Goal: Task Accomplishment & Management: Manage account settings

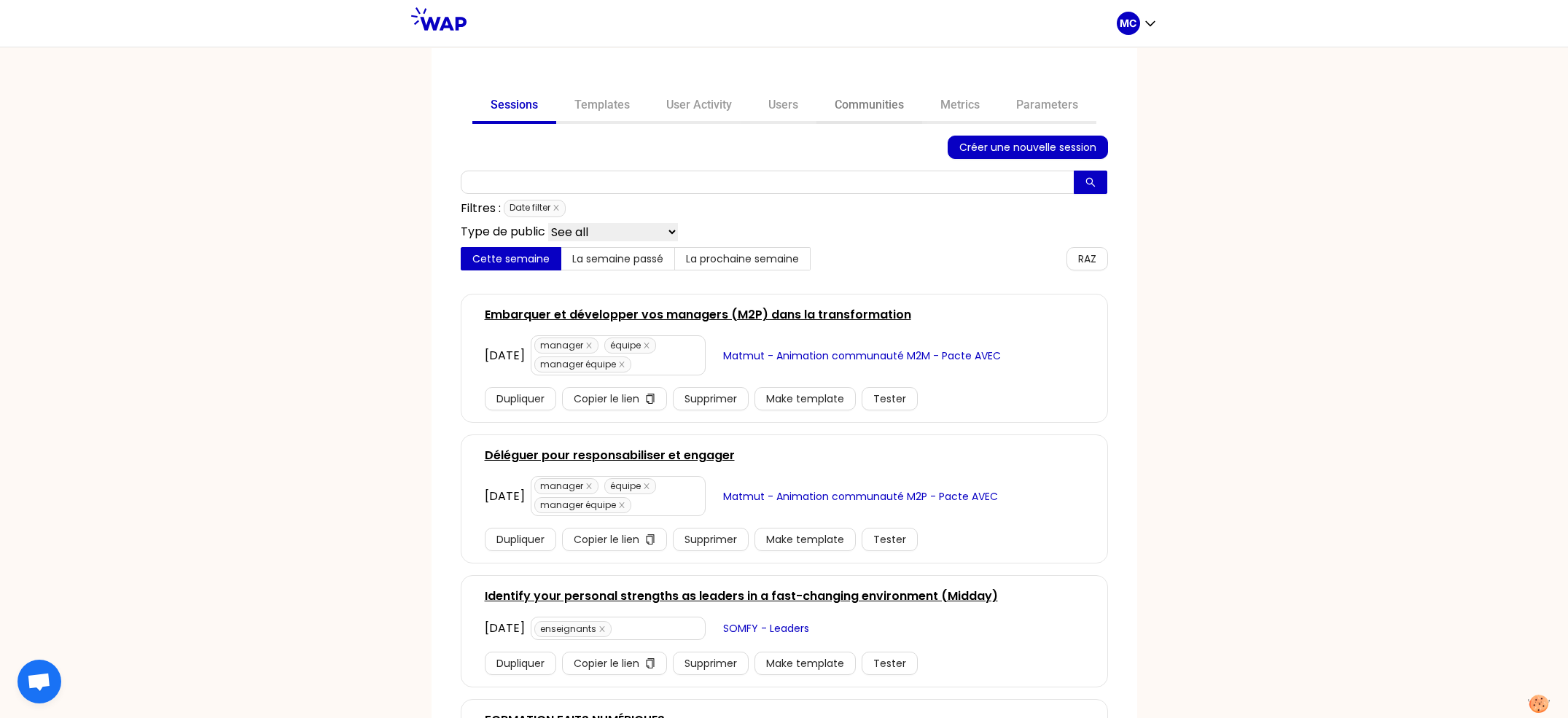
click at [843, 121] on link "Communities" at bounding box center [869, 106] width 106 height 35
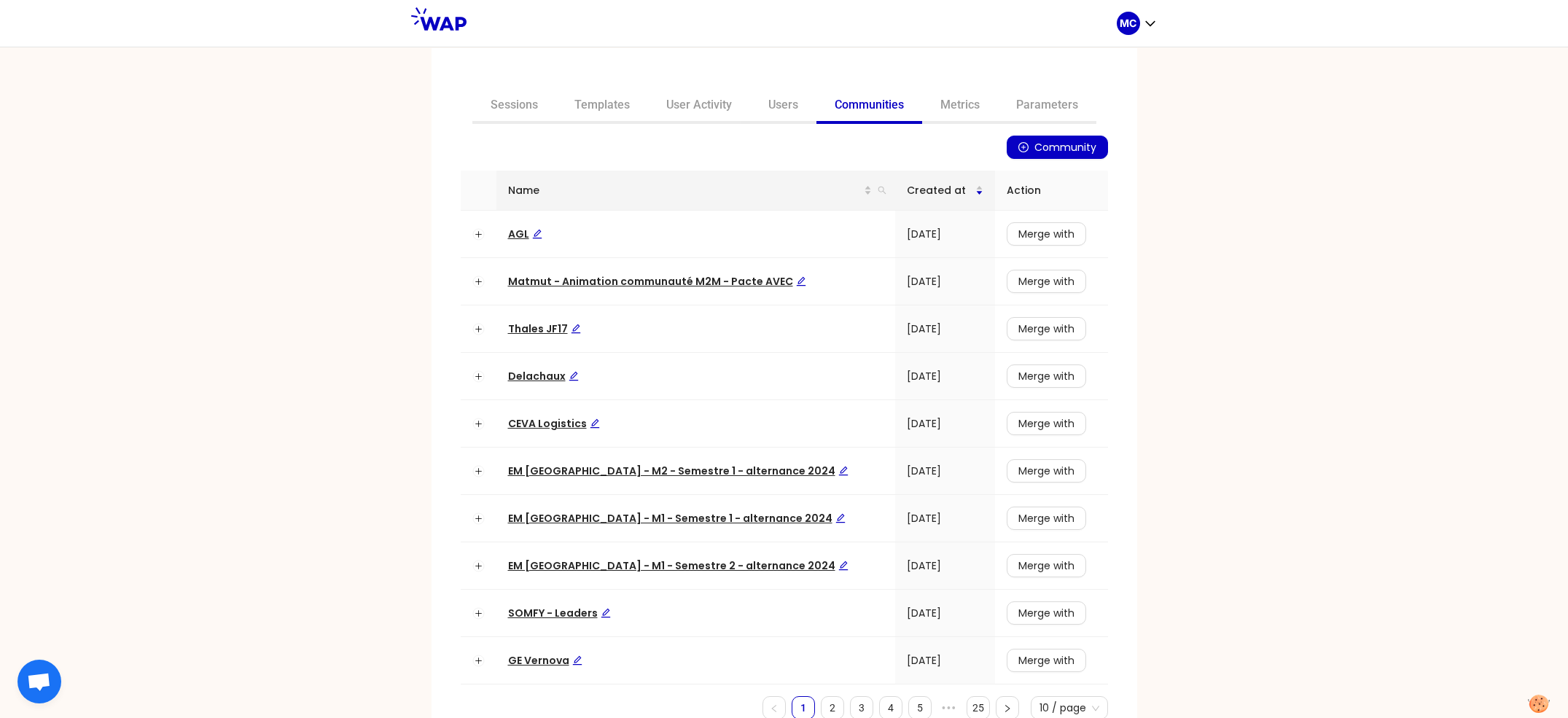
click at [866, 187] on th "Name" at bounding box center [696, 191] width 399 height 40
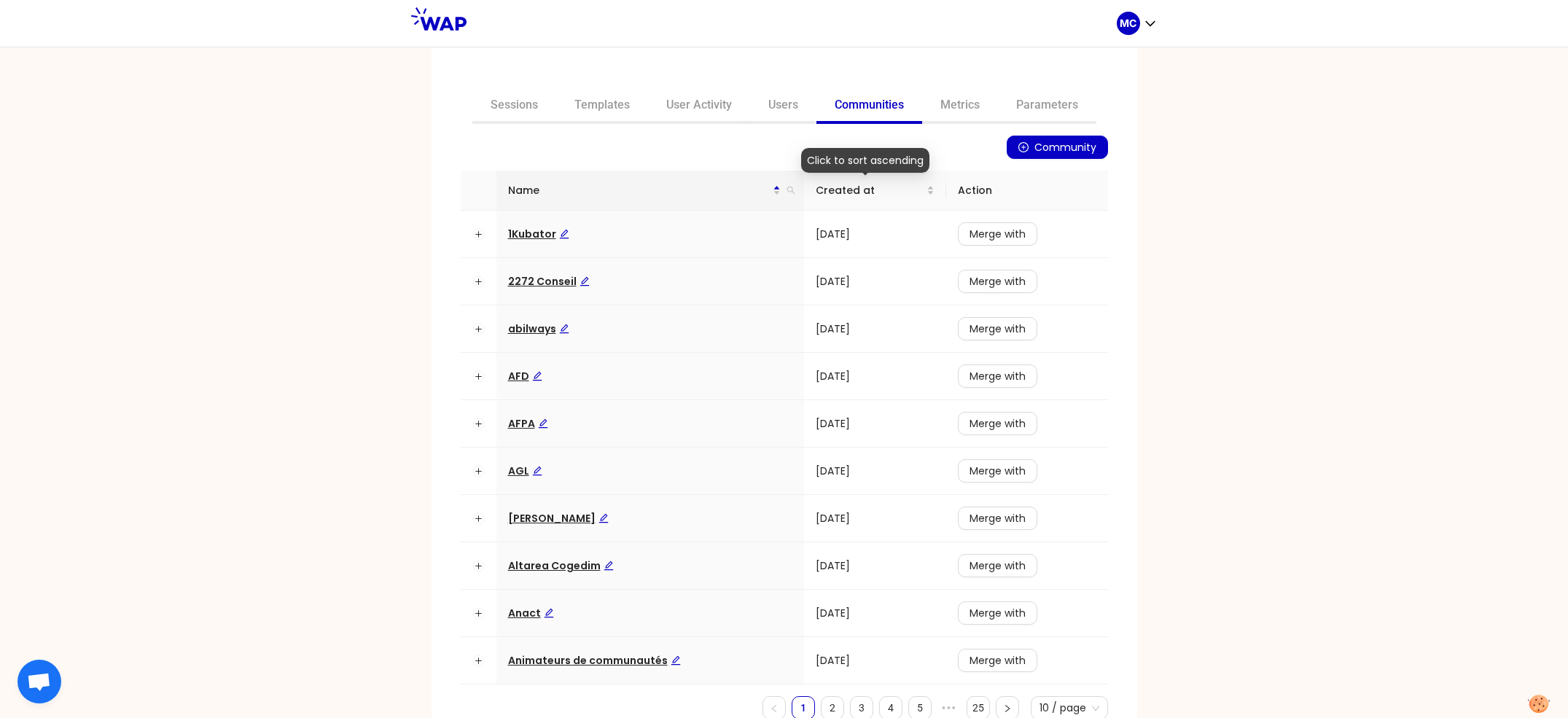
click at [791, 191] on th "Name" at bounding box center [650, 191] width 308 height 40
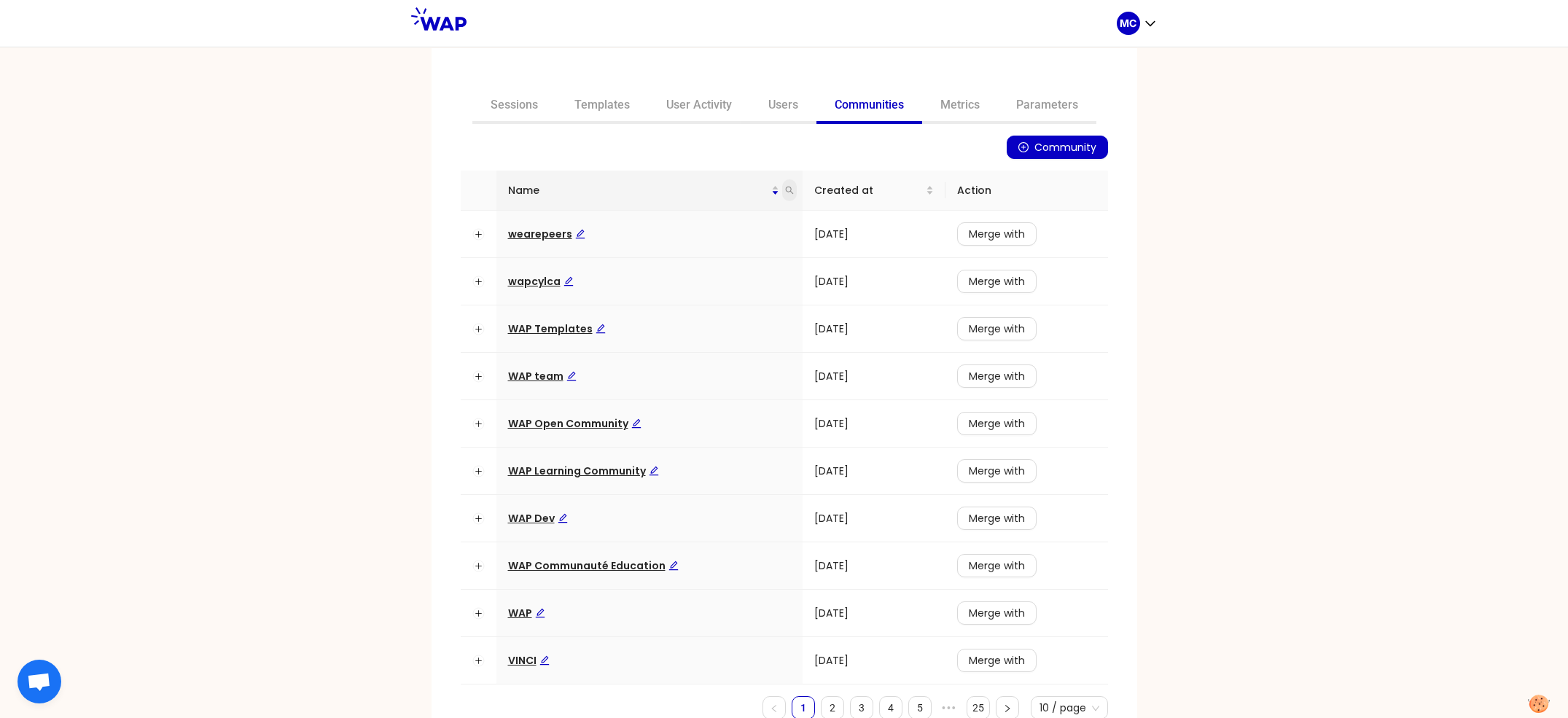
click at [785, 187] on icon "search" at bounding box center [789, 190] width 9 height 9
type input "v"
type input "ceva"
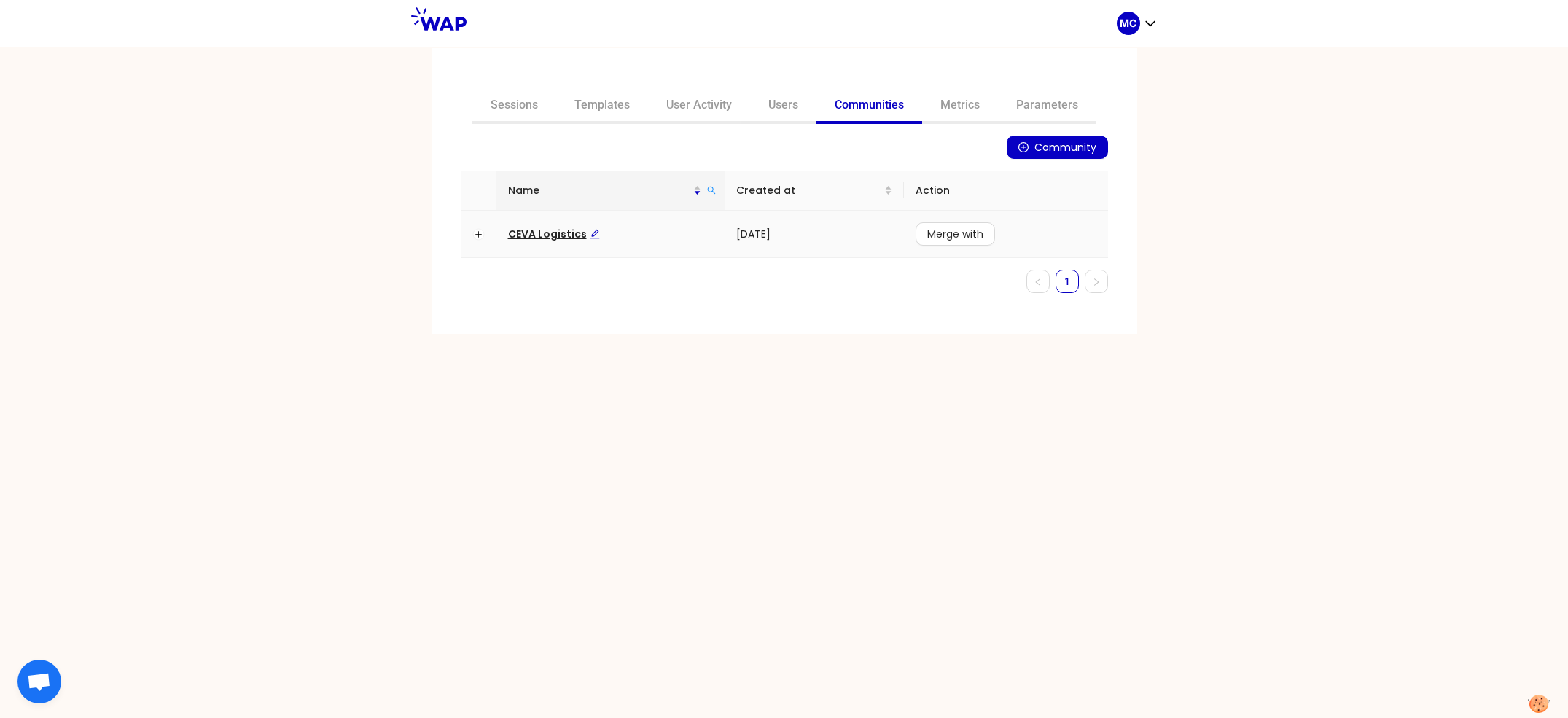
click at [558, 239] on link "CEVA Logistics" at bounding box center [554, 234] width 92 height 15
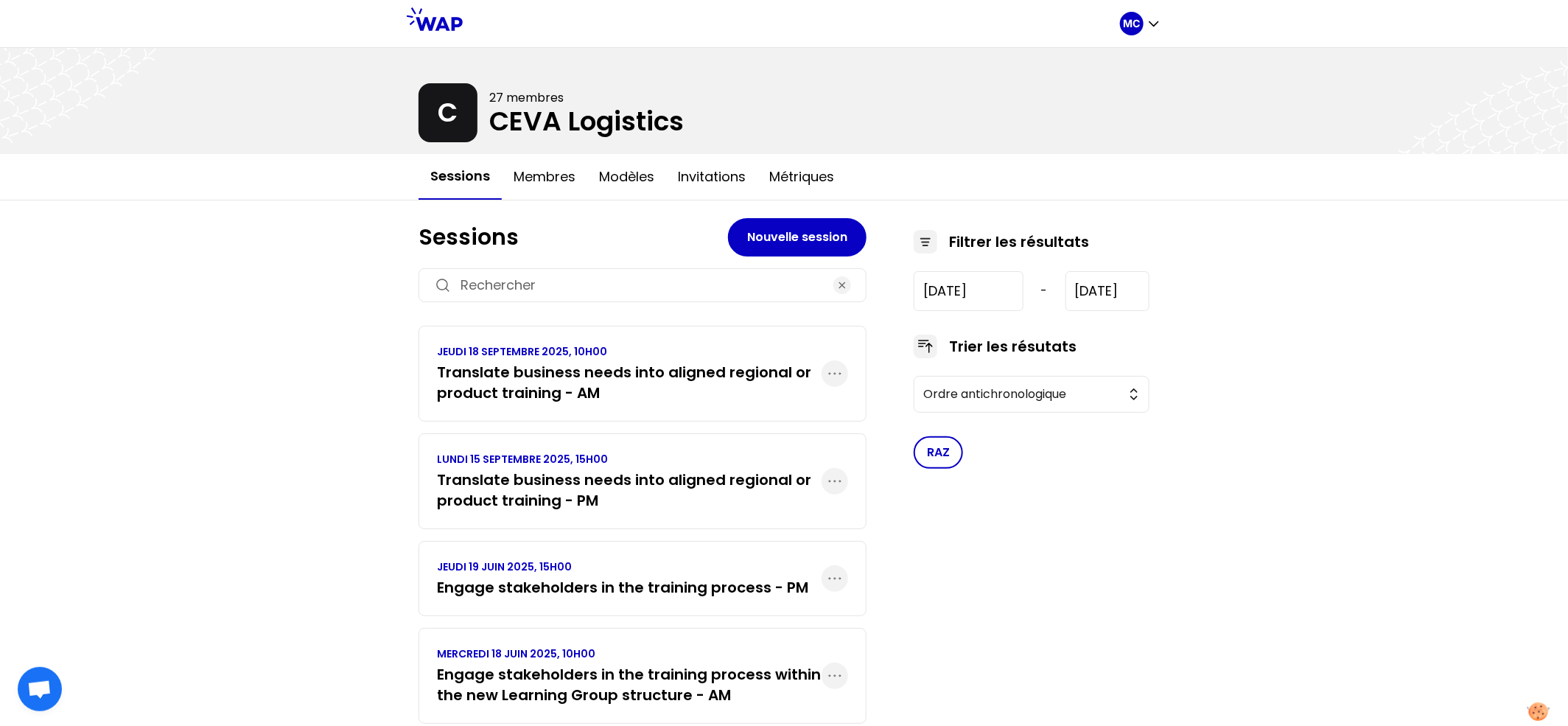
click at [349, 371] on div "MC C 27 membres CEVA Logistics Sessions Membres Modèles Invitations Métriques S…" at bounding box center [784, 385] width 1568 height 771
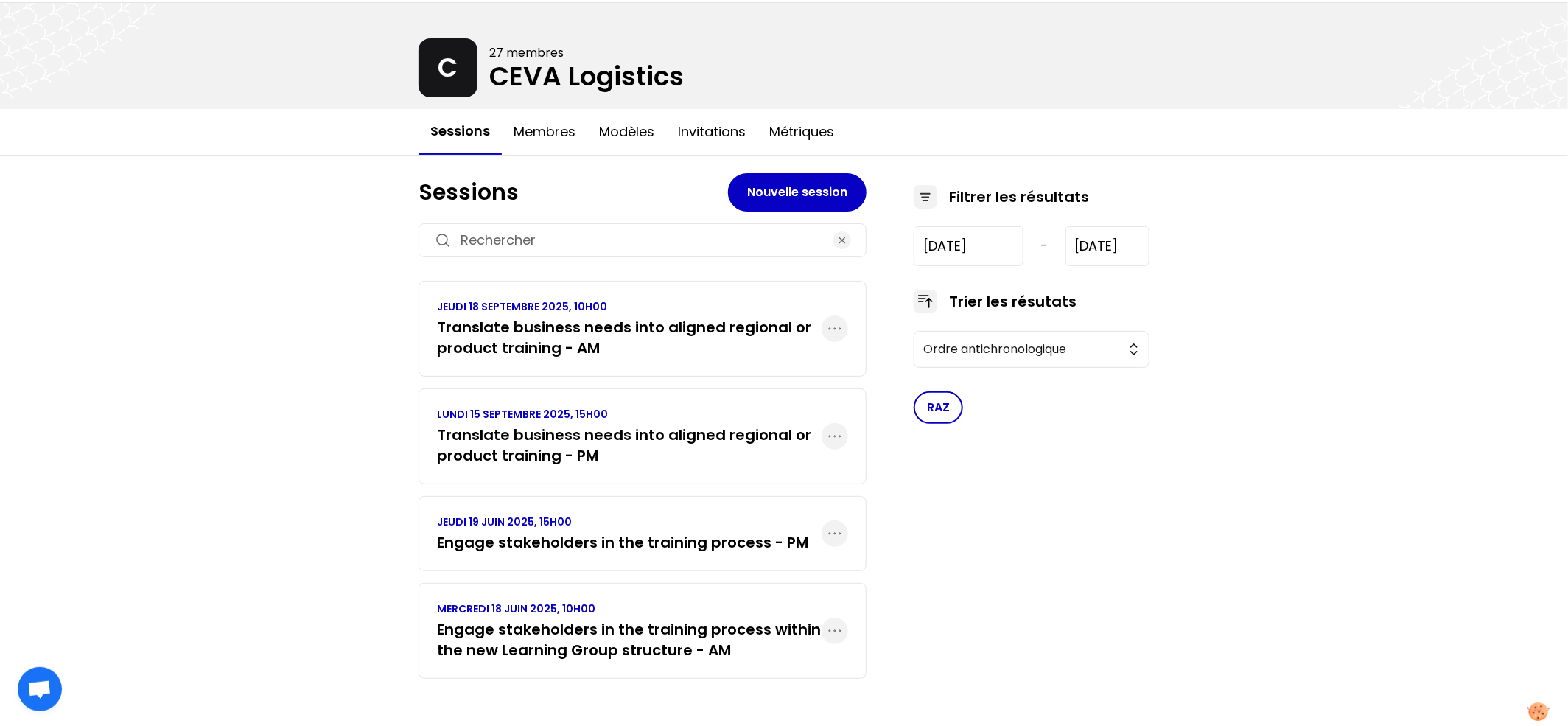
click at [744, 322] on h3 "Translate business needs into aligned regional or product training - AM" at bounding box center [629, 337] width 384 height 41
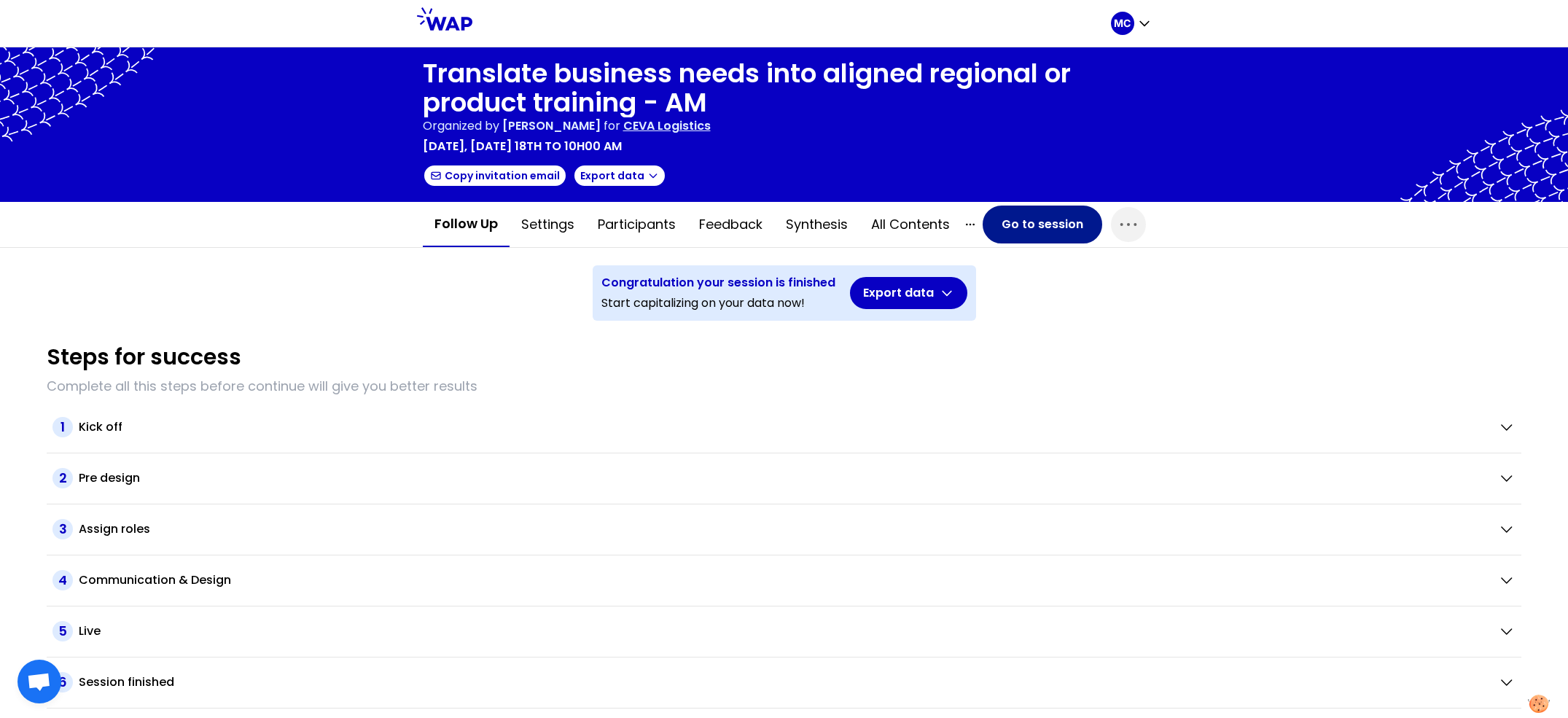
click at [1019, 232] on button "Go to session" at bounding box center [1042, 224] width 120 height 38
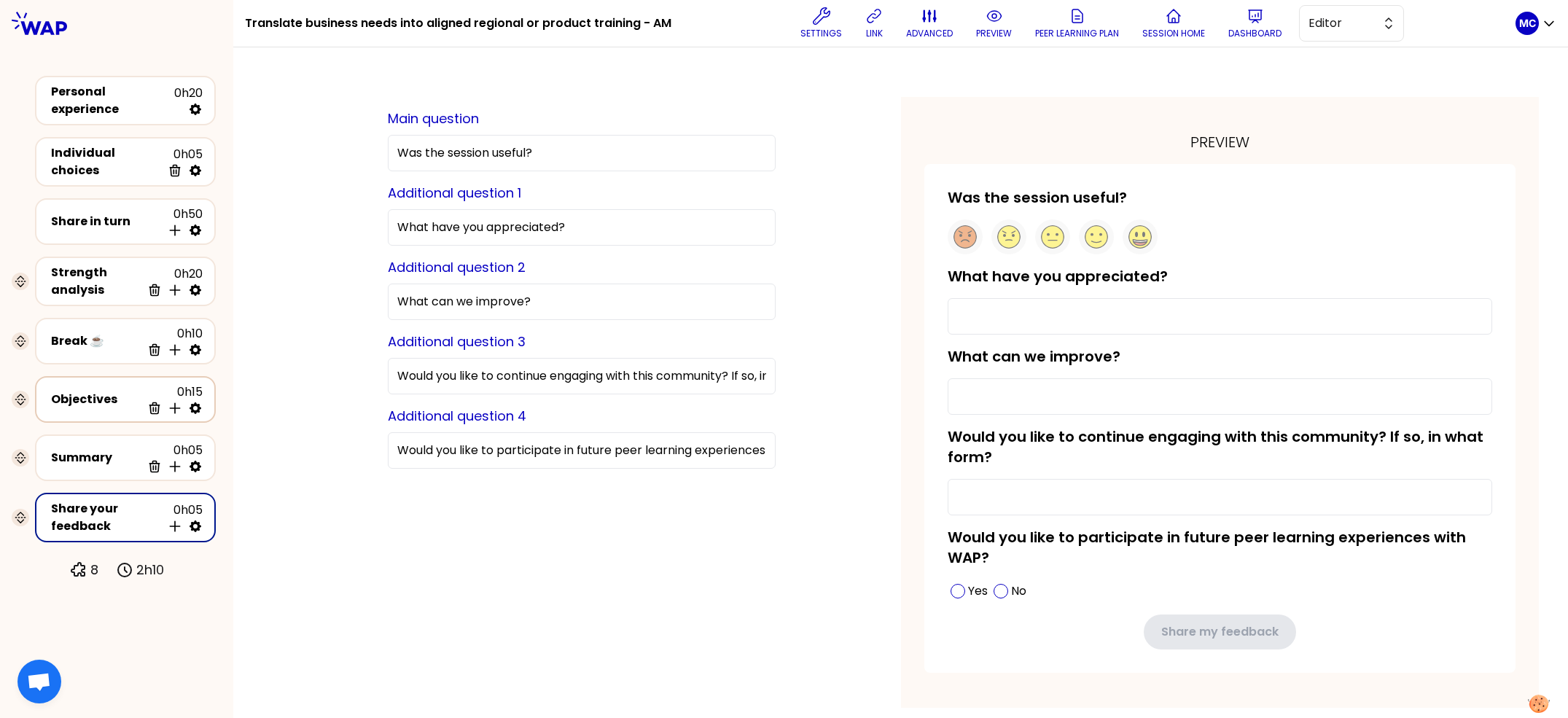
click at [112, 398] on div "Objectives" at bounding box center [96, 399] width 90 height 18
